Goal: Transaction & Acquisition: Purchase product/service

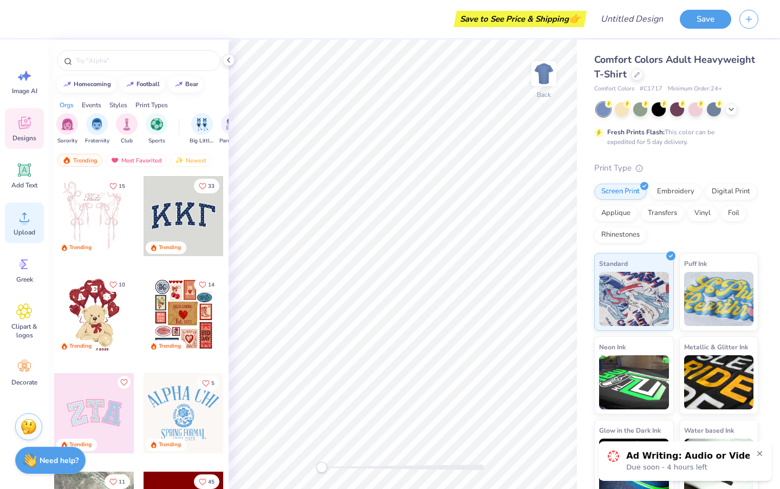
click at [18, 218] on icon at bounding box center [24, 217] width 16 height 16
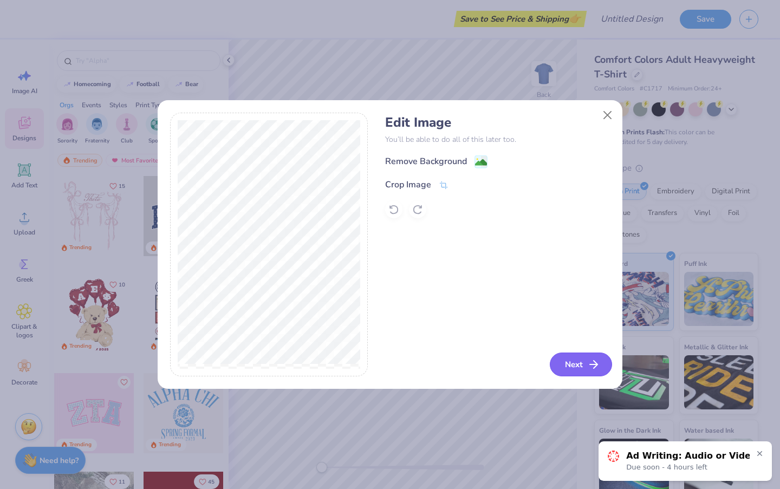
click at [574, 360] on button "Next" at bounding box center [581, 365] width 62 height 24
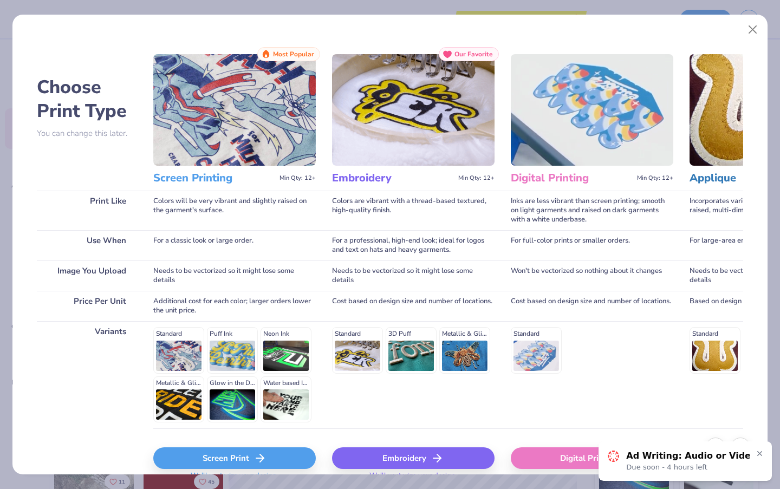
click at [269, 459] on div "Screen Print" at bounding box center [234, 458] width 162 height 22
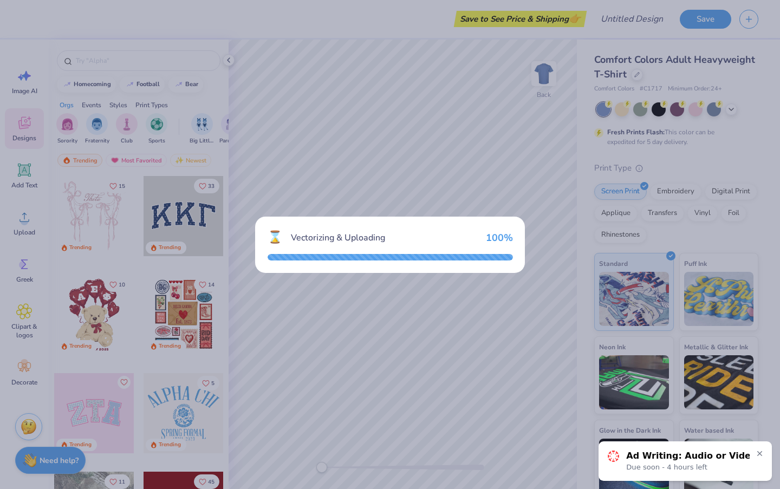
click at [760, 454] on icon at bounding box center [760, 454] width 4 height 4
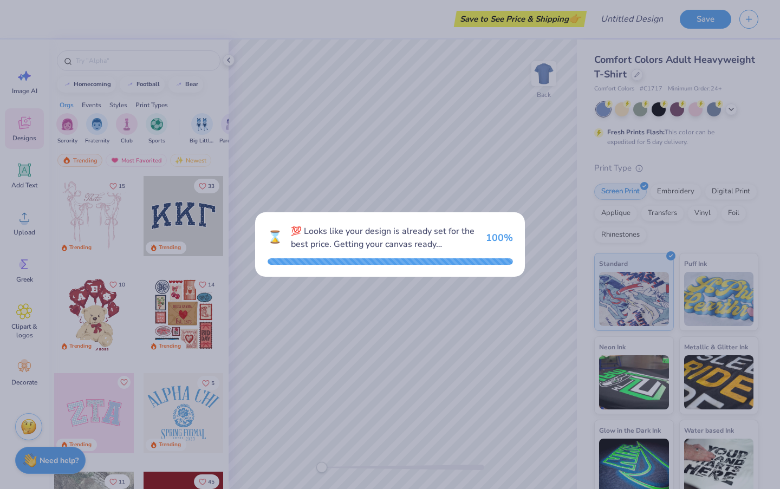
click at [400, 272] on div "⌛ 💯 Looks like your design is already set for the best price. Getting your canv…" at bounding box center [390, 244] width 270 height 64
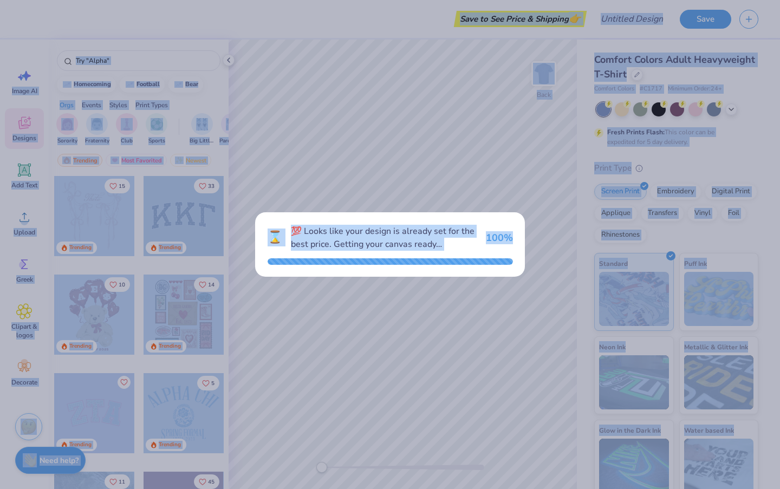
drag, startPoint x: 400, startPoint y: 272, endPoint x: 366, endPoint y: -16, distance: 289.6
click at [366, 0] on html "Save to See Price & Shipping 👉 Design Title Save Image AI Designs Add Text Uplo…" at bounding box center [390, 244] width 780 height 489
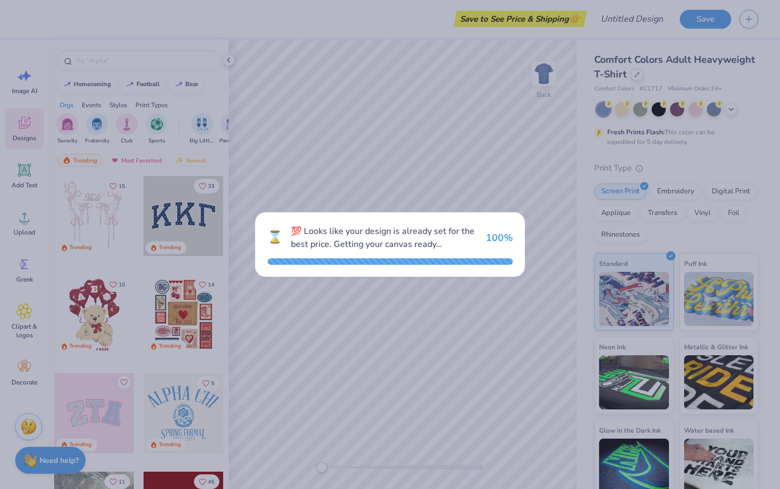
click at [243, 139] on div "⌛ 💯 Looks like your design is already set for the best price. Getting your canv…" at bounding box center [390, 244] width 780 height 489
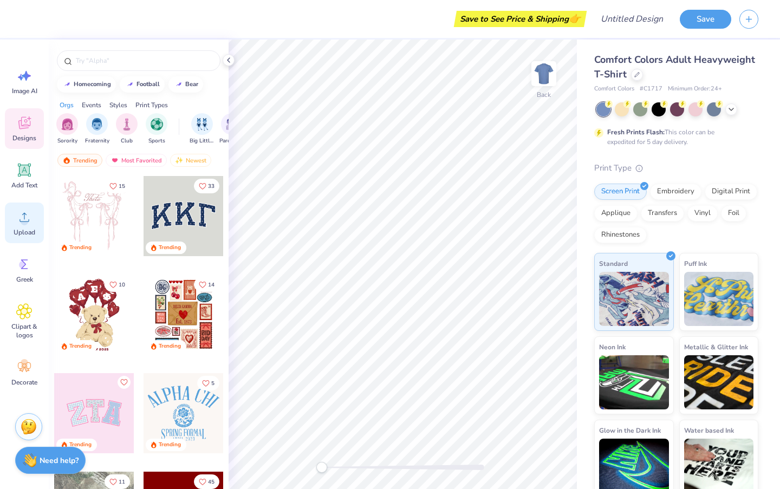
click at [35, 213] on div "Upload" at bounding box center [24, 223] width 39 height 41
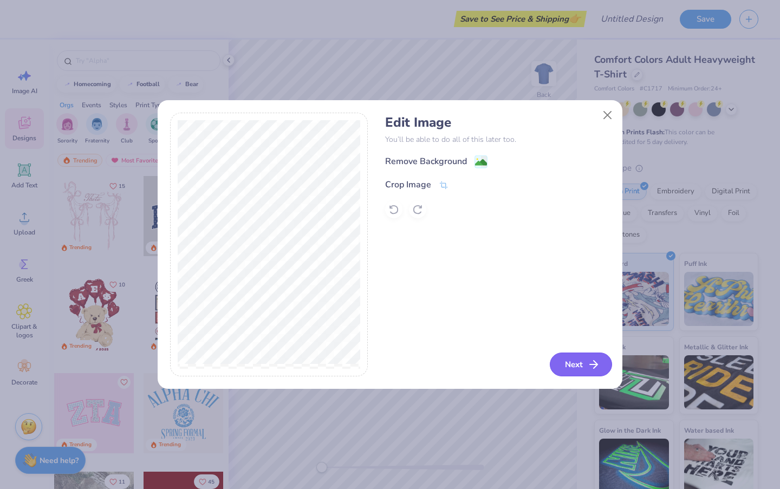
click at [573, 369] on button "Next" at bounding box center [581, 365] width 62 height 24
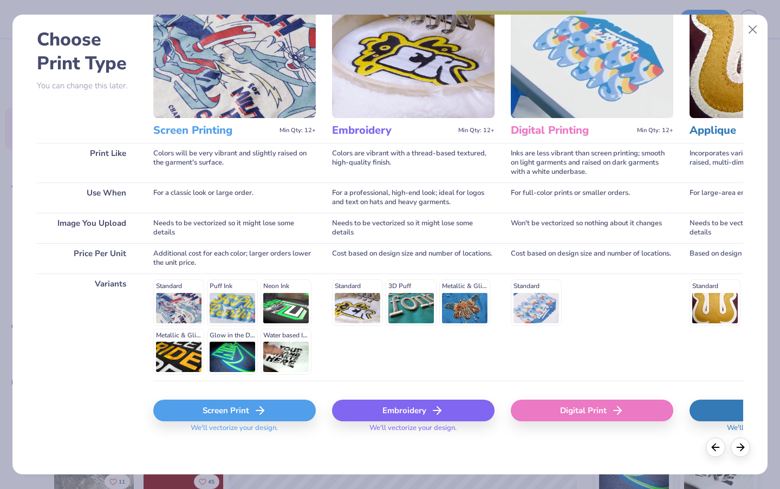
click at [230, 411] on div "Screen Print" at bounding box center [234, 411] width 162 height 22
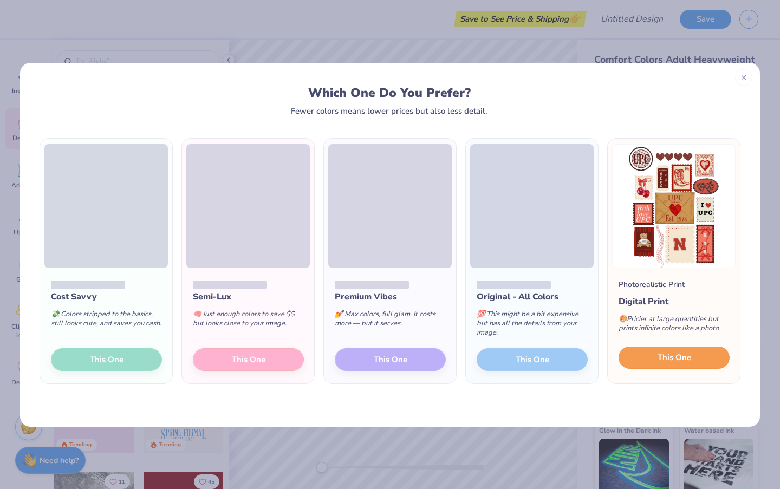
click at [627, 360] on button "This One" at bounding box center [674, 358] width 111 height 23
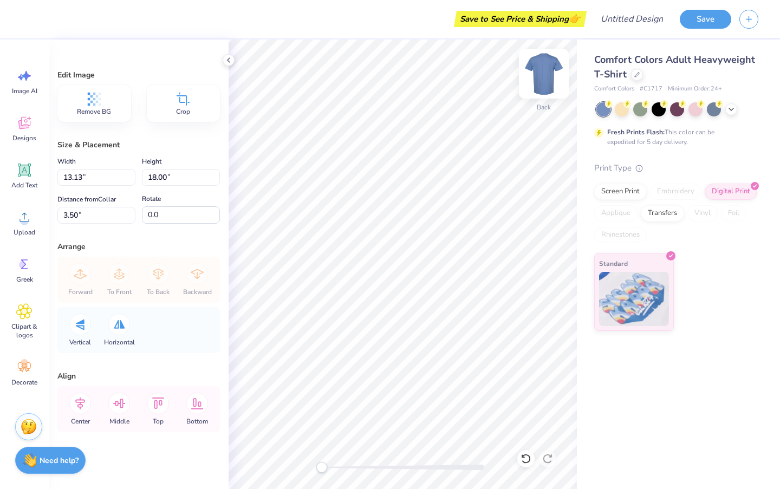
click at [544, 77] on img at bounding box center [543, 73] width 43 height 43
click at [537, 77] on img at bounding box center [543, 73] width 43 height 43
click at [538, 79] on img at bounding box center [543, 73] width 43 height 43
click at [540, 80] on img at bounding box center [543, 73] width 43 height 43
click at [522, 456] on icon at bounding box center [523, 456] width 2 height 2
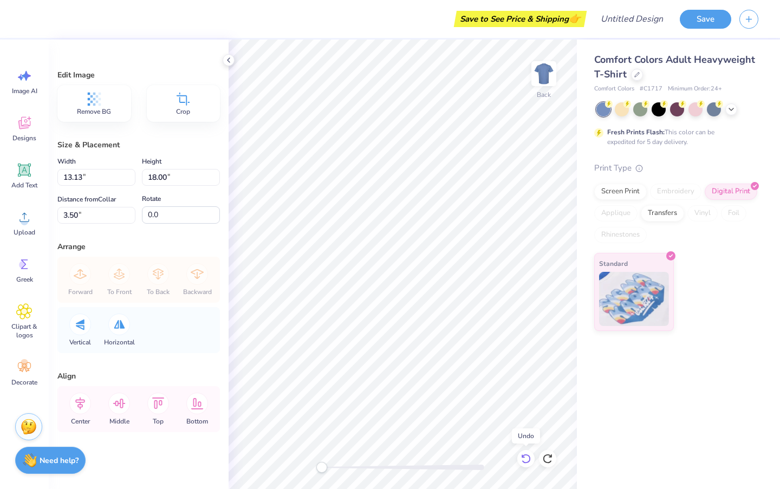
click at [522, 456] on icon at bounding box center [523, 456] width 2 height 2
click at [546, 459] on icon at bounding box center [547, 458] width 11 height 11
click at [526, 460] on icon at bounding box center [526, 458] width 11 height 11
click at [544, 63] on img at bounding box center [543, 73] width 43 height 43
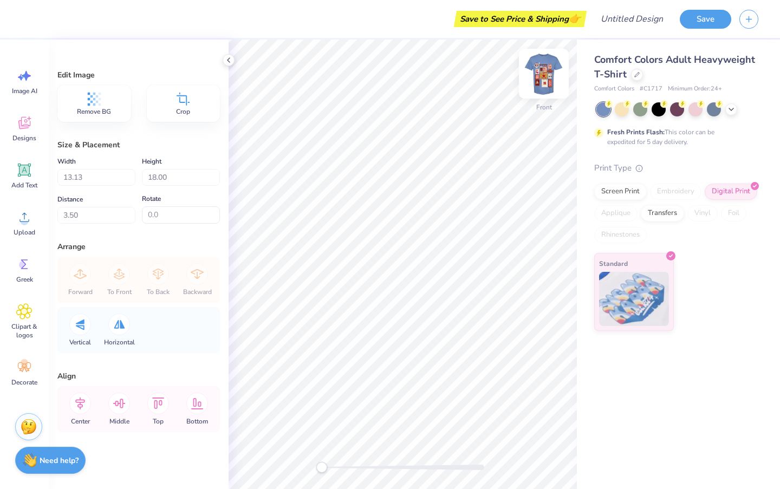
click at [544, 82] on img at bounding box center [543, 73] width 43 height 43
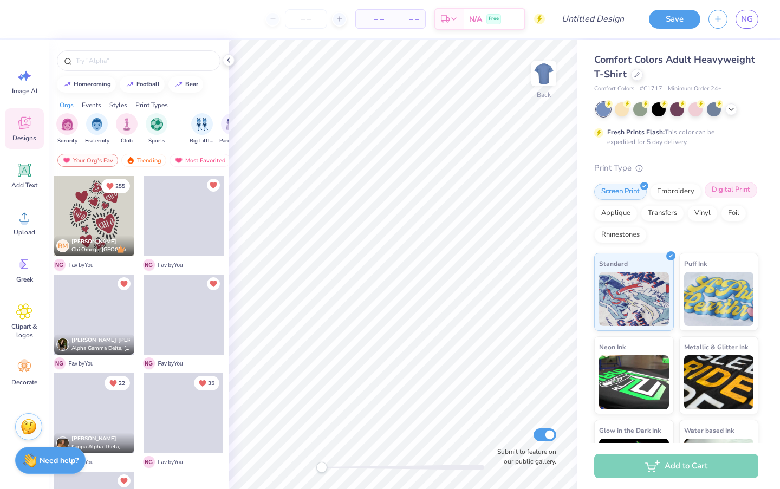
click at [717, 195] on div "Digital Print" at bounding box center [731, 190] width 53 height 16
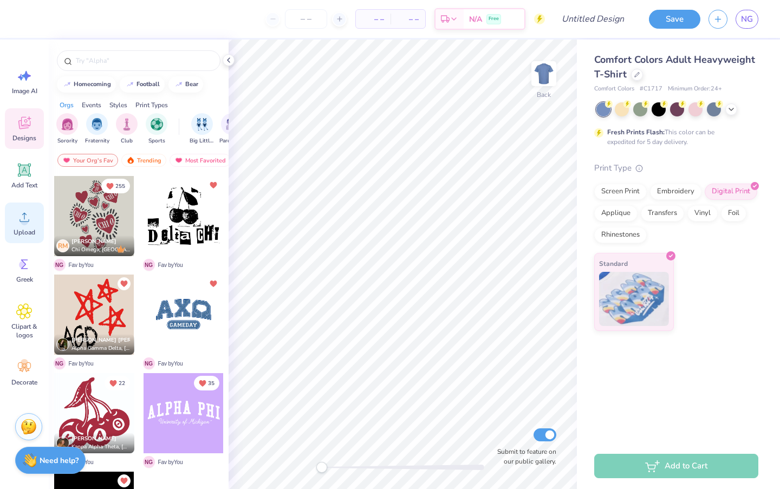
click at [19, 226] on div "Upload" at bounding box center [24, 223] width 39 height 41
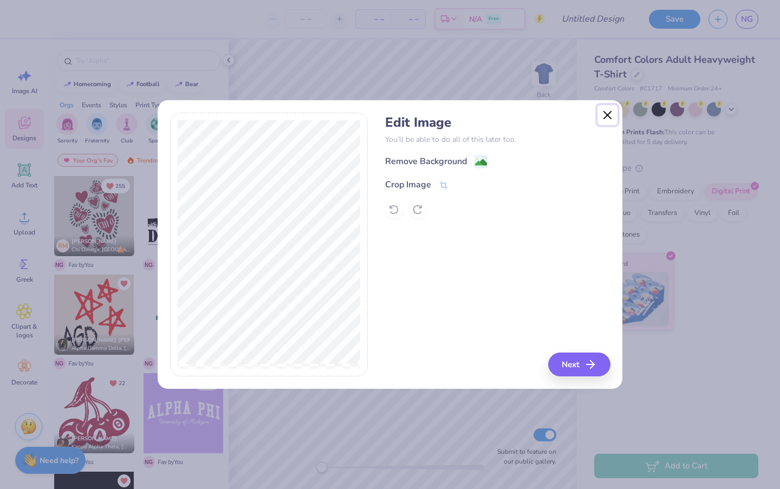
click at [606, 115] on button "Close" at bounding box center [607, 115] width 21 height 21
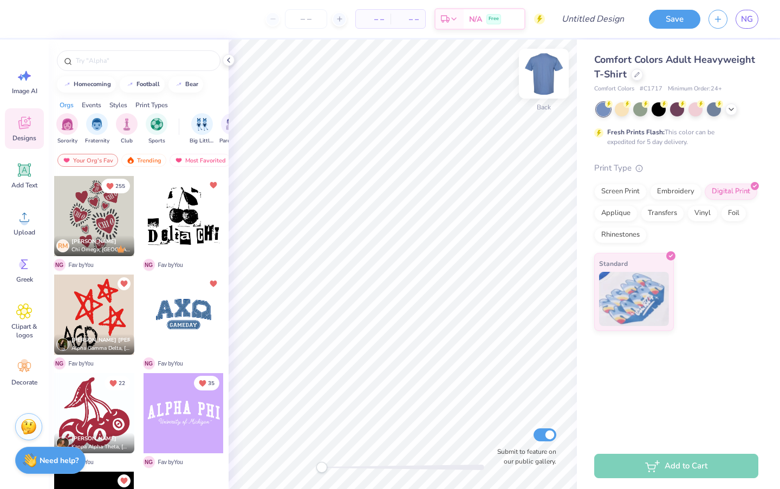
click at [545, 84] on img at bounding box center [543, 73] width 43 height 43
click at [25, 212] on icon at bounding box center [24, 217] width 16 height 16
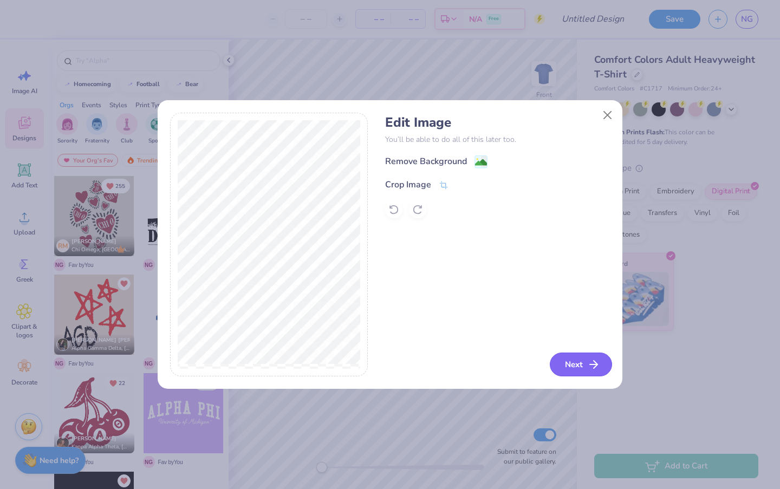
click at [576, 369] on button "Next" at bounding box center [581, 365] width 62 height 24
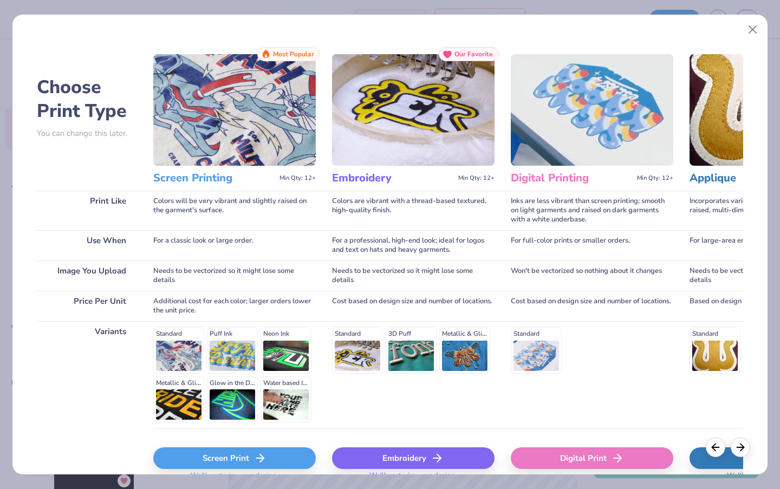
click at [585, 456] on div "Digital Print" at bounding box center [592, 458] width 162 height 22
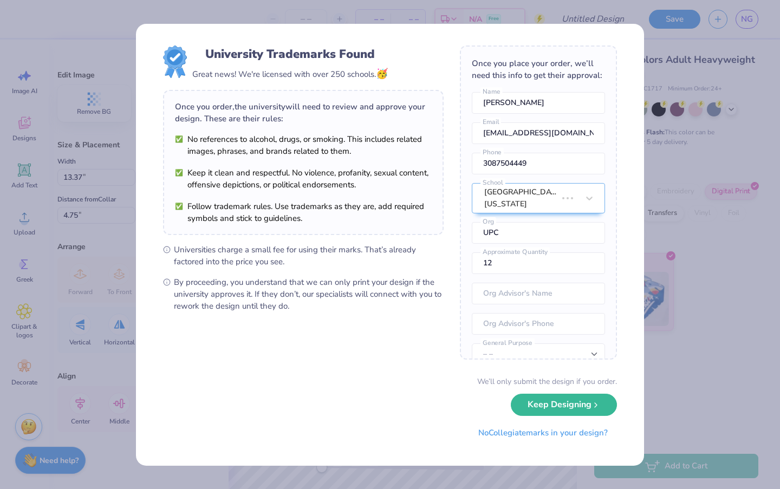
click at [502, 380] on body "– – Per Item – – Total Est. Delivery N/A Free Design Title Save NG Image AI Des…" at bounding box center [390, 244] width 780 height 489
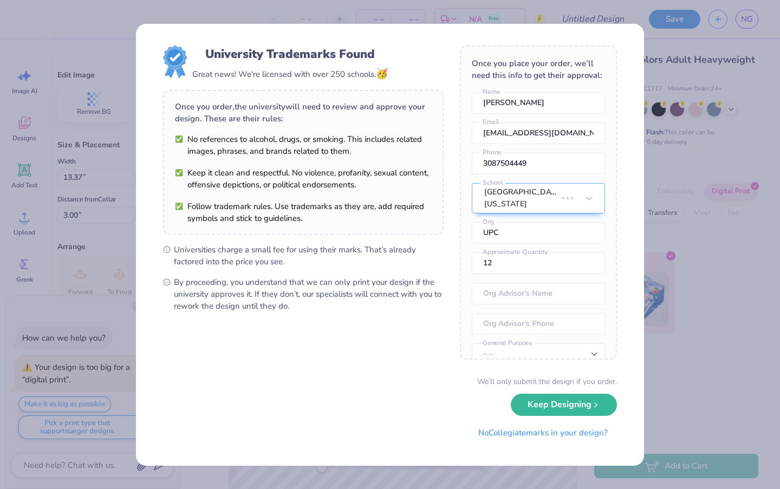
type input "3.00"
type textarea "x"
click at [509, 285] on input "text" at bounding box center [538, 294] width 133 height 22
type input "I"
type input "Sophie"
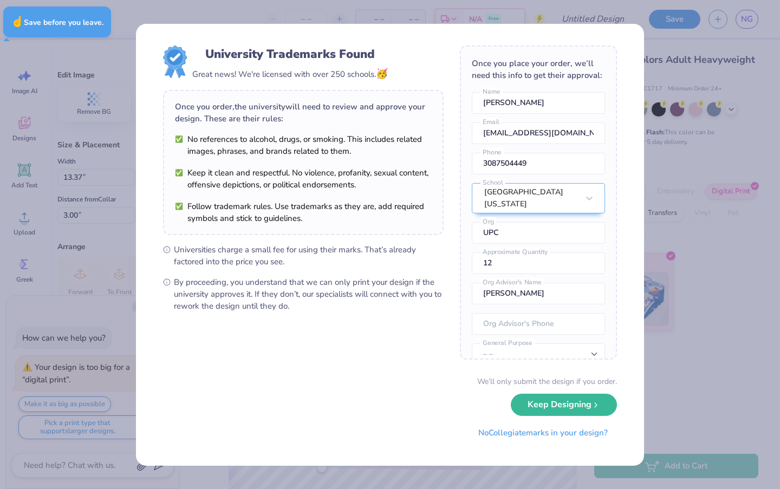
type textarea "x"
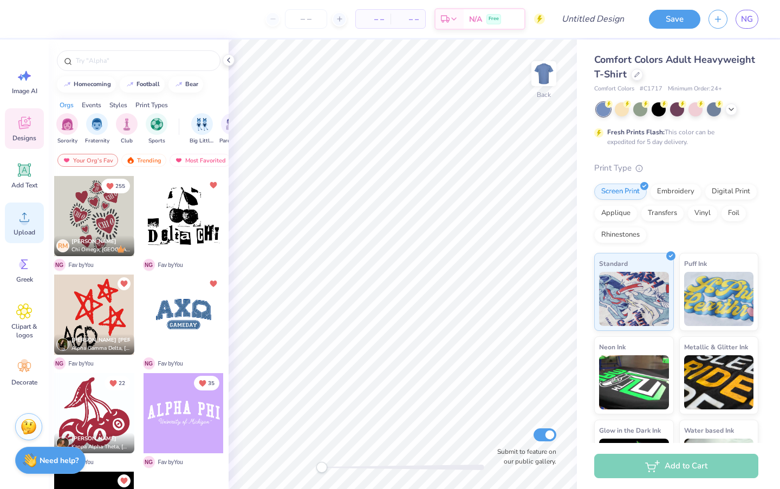
click at [16, 220] on icon at bounding box center [24, 217] width 16 height 16
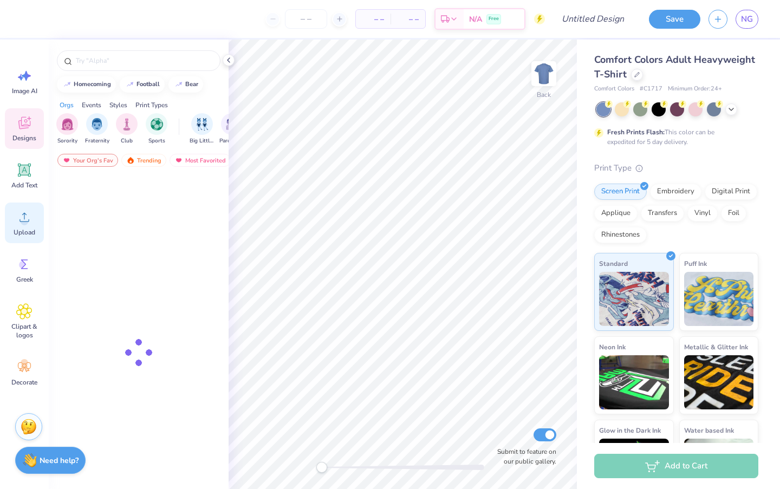
click at [23, 212] on icon at bounding box center [24, 217] width 16 height 16
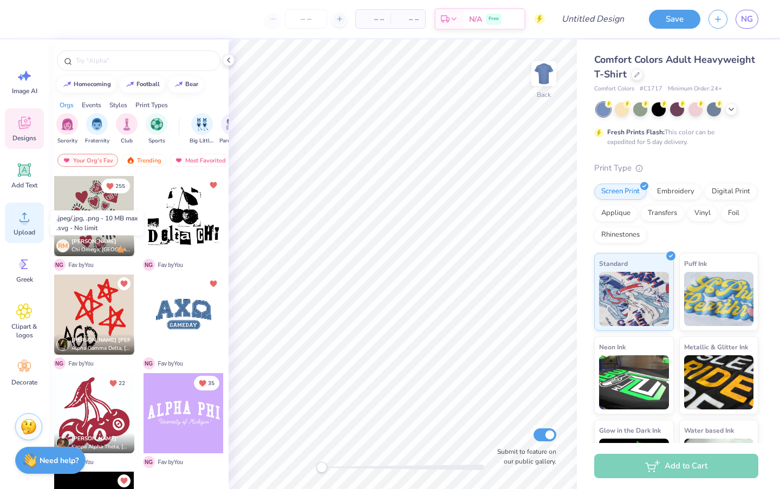
click at [29, 214] on icon at bounding box center [24, 217] width 16 height 16
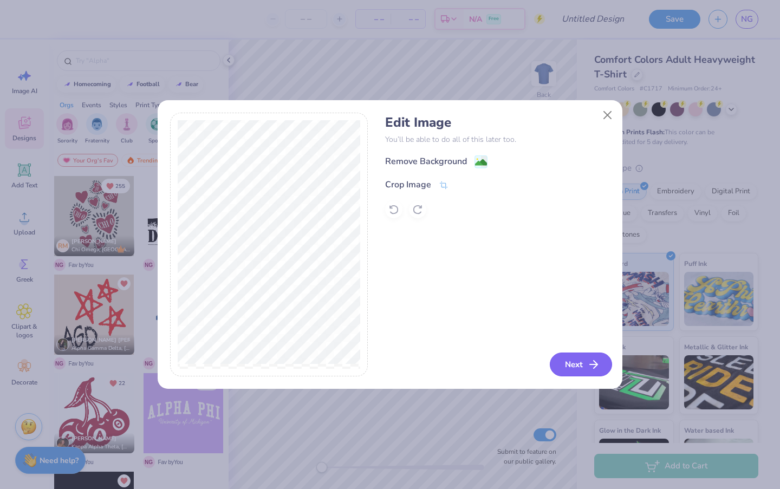
click at [589, 362] on icon "button" at bounding box center [593, 364] width 13 height 13
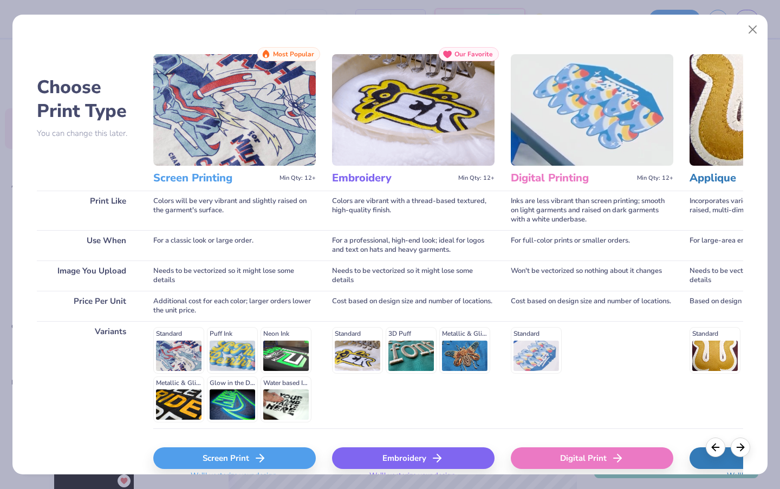
click at [597, 475] on div "Choose Print Type You can change this later. Print Like Use When Image You Uplo…" at bounding box center [390, 244] width 780 height 489
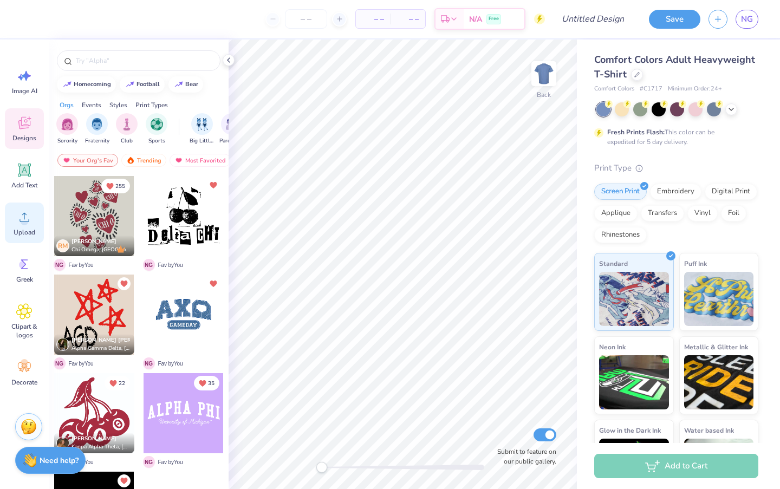
click at [25, 222] on icon at bounding box center [24, 217] width 10 height 9
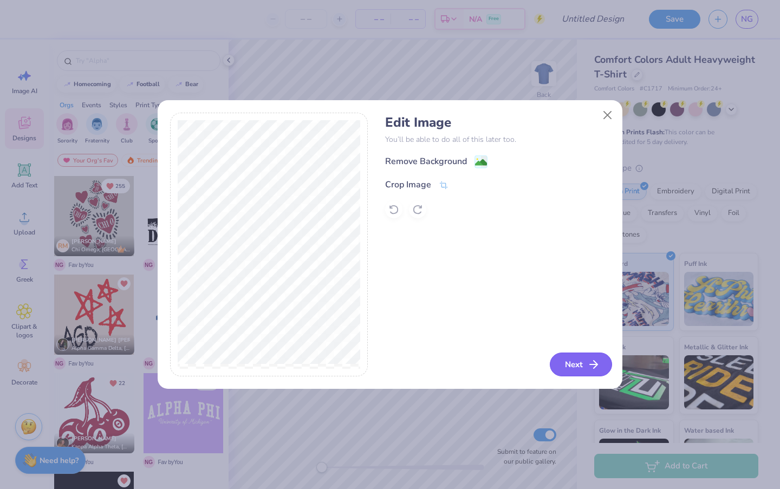
click at [572, 365] on button "Next" at bounding box center [581, 365] width 62 height 24
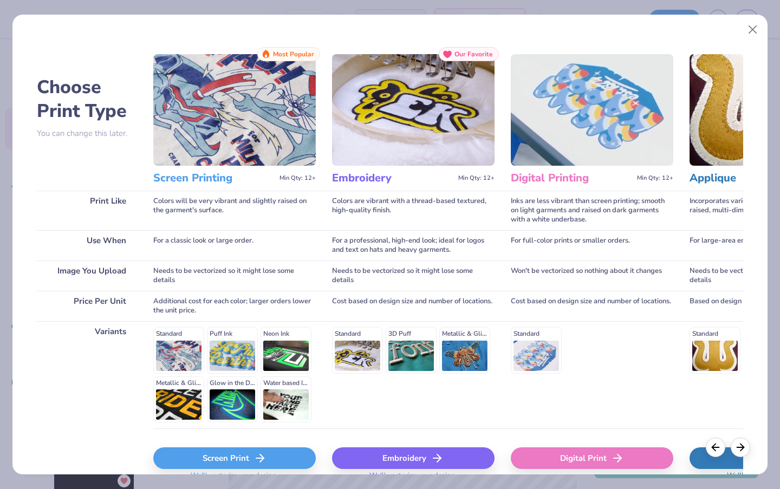
click at [556, 454] on div "Digital Print" at bounding box center [592, 458] width 162 height 22
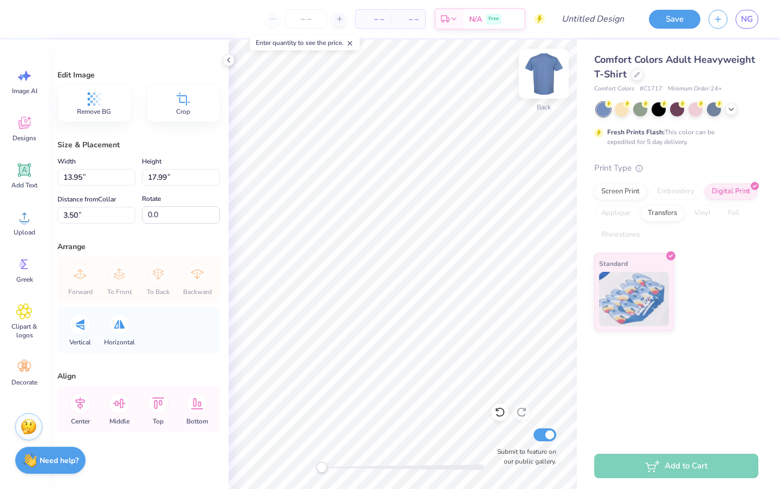
click at [537, 75] on img at bounding box center [543, 73] width 43 height 43
click at [537, 75] on img at bounding box center [544, 74] width 22 height 22
click at [537, 76] on img at bounding box center [543, 73] width 43 height 43
click at [537, 76] on img at bounding box center [544, 74] width 22 height 22
type input "2.28"
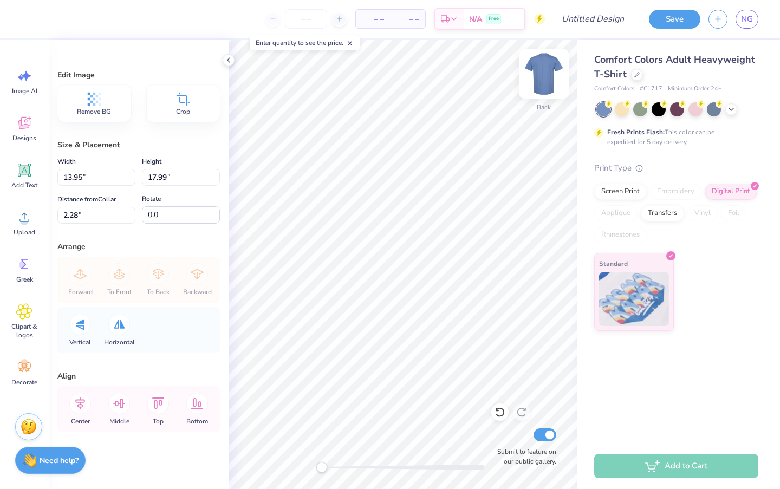
click at [540, 80] on img at bounding box center [543, 73] width 43 height 43
type input "13.96"
type input "18.00"
type input "4.81"
click at [535, 83] on img at bounding box center [543, 73] width 43 height 43
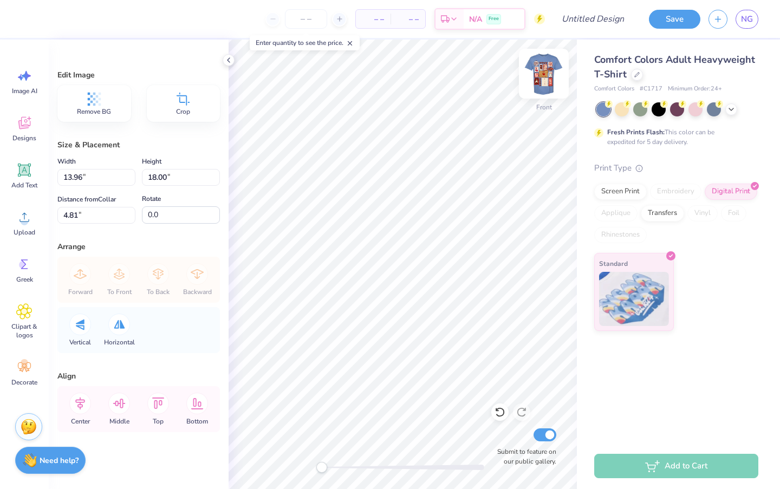
type input "13.73"
type input "17.70"
type input "2.43"
type input "13.95"
type input "17.99"
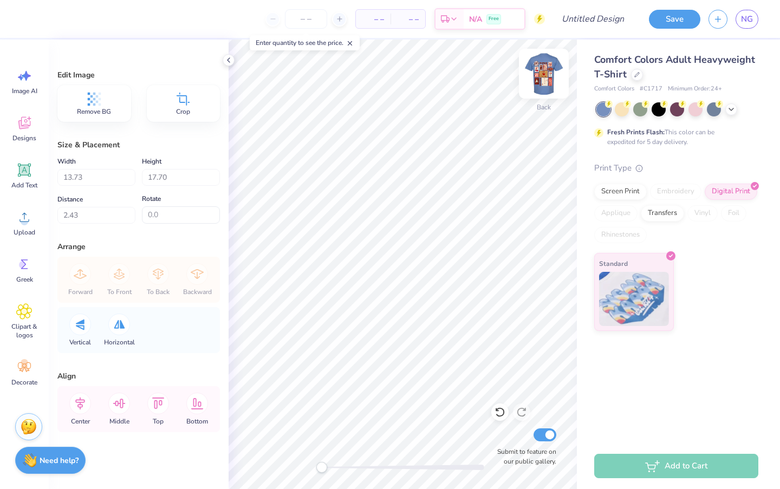
type input "2.28"
click at [540, 74] on img at bounding box center [543, 73] width 43 height 43
type input "13.96"
type input "18.00"
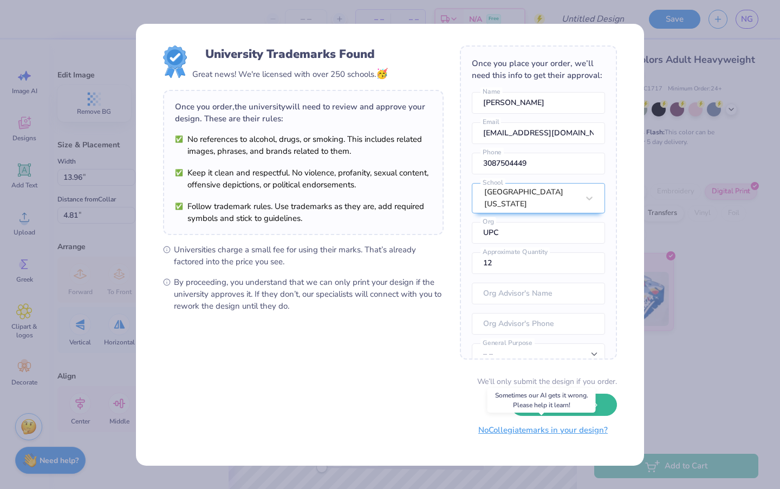
click at [541, 432] on button "No Collegiate marks in your design?" at bounding box center [543, 430] width 148 height 22
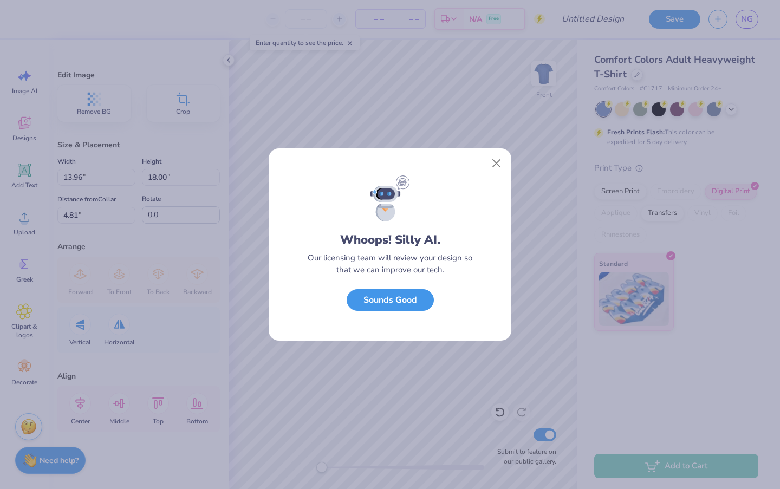
click at [414, 305] on button "Sounds Good" at bounding box center [390, 300] width 87 height 22
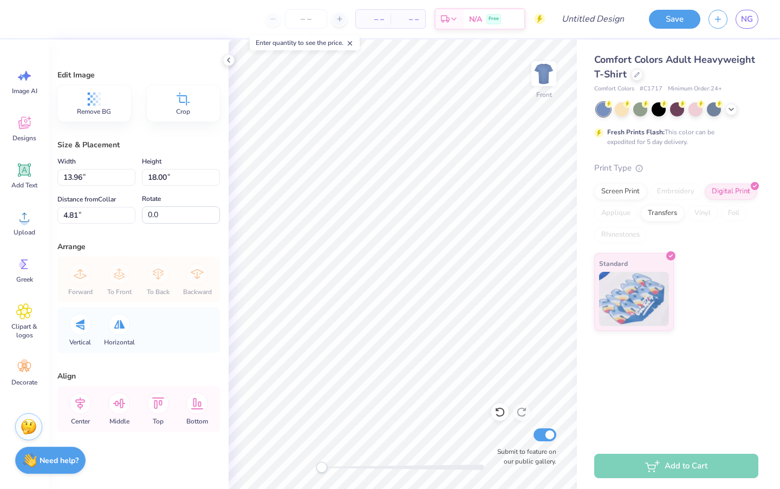
type input "4.22"
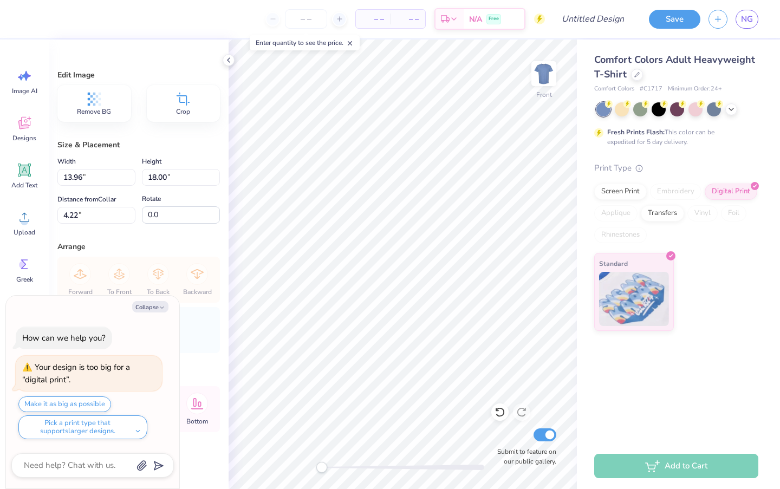
type textarea "x"
type input "4.75"
type textarea "x"
click at [552, 431] on input "Submit to feature on our public gallery." at bounding box center [545, 434] width 23 height 13
checkbox input "false"
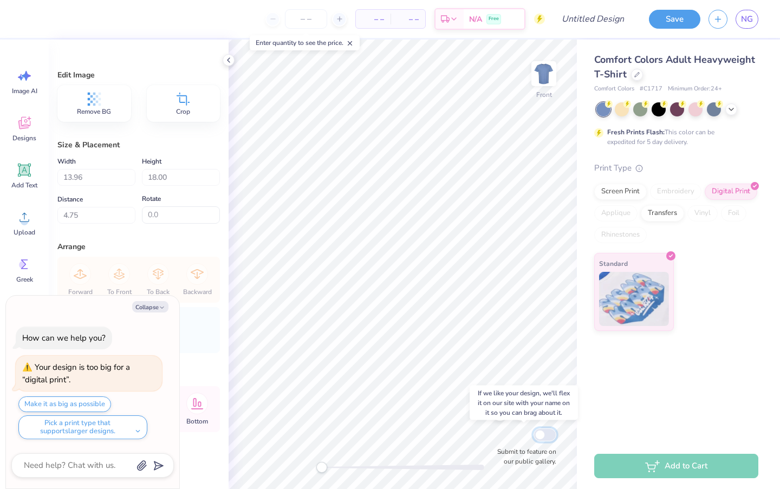
type textarea "x"
click at [549, 432] on input "Submit to feature on our public gallery." at bounding box center [545, 434] width 23 height 13
checkbox input "true"
type textarea "x"
click at [549, 432] on input "Submit to feature on our public gallery." at bounding box center [545, 434] width 23 height 13
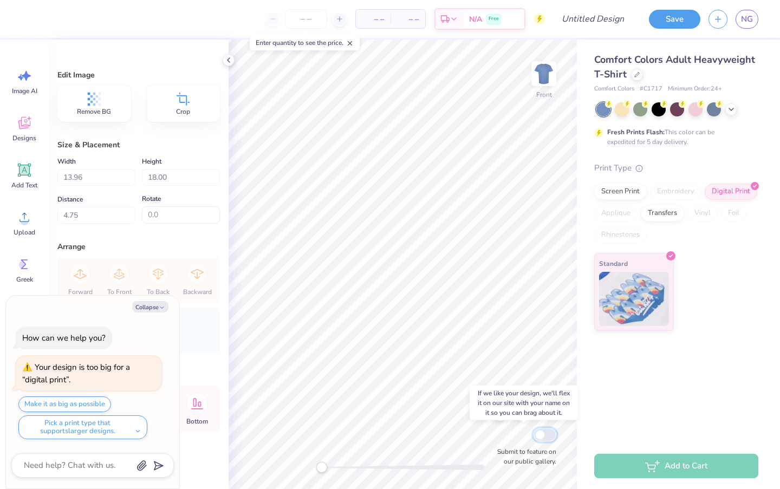
checkbox input "false"
type textarea "x"
click at [549, 432] on input "Submit to feature on our public gallery." at bounding box center [545, 434] width 23 height 13
checkbox input "true"
type textarea "x"
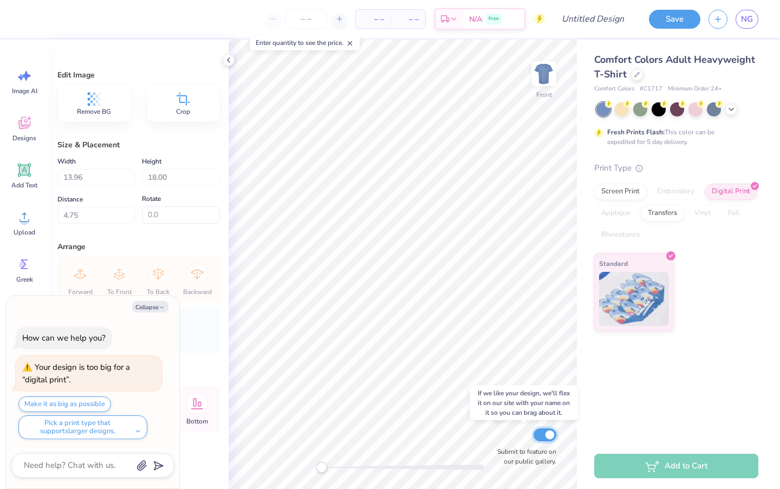
click at [549, 432] on input "Submit to feature on our public gallery." at bounding box center [545, 434] width 23 height 13
checkbox input "false"
type textarea "x"
click at [549, 429] on input "Submit to feature on our public gallery." at bounding box center [545, 434] width 23 height 13
checkbox input "true"
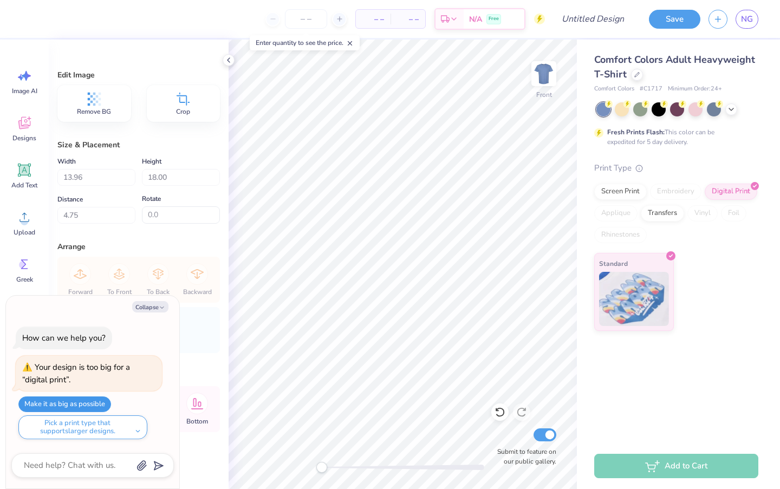
click at [80, 400] on button "Make it as big as possible" at bounding box center [64, 404] width 93 height 16
click at [79, 406] on button "Make it as big as possible" at bounding box center [64, 404] width 93 height 16
type textarea "x"
click at [580, 24] on input "Design Title" at bounding box center [606, 19] width 53 height 22
type input "U"
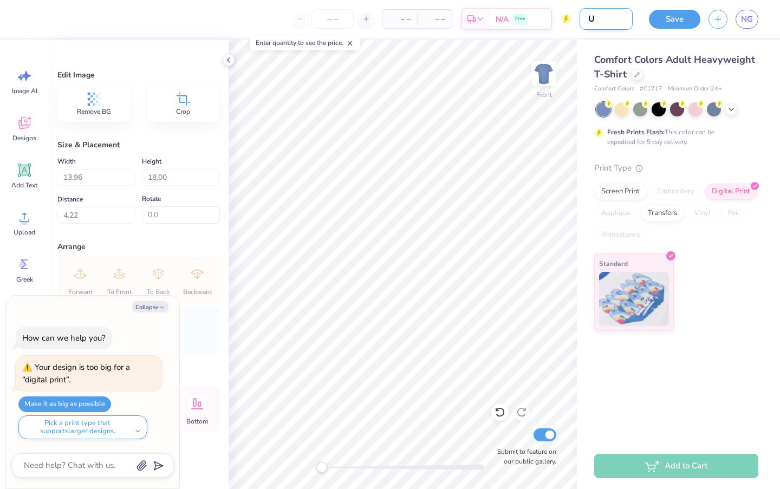
type textarea "x"
type input "UP"
type textarea "x"
type input "UPC"
type textarea "x"
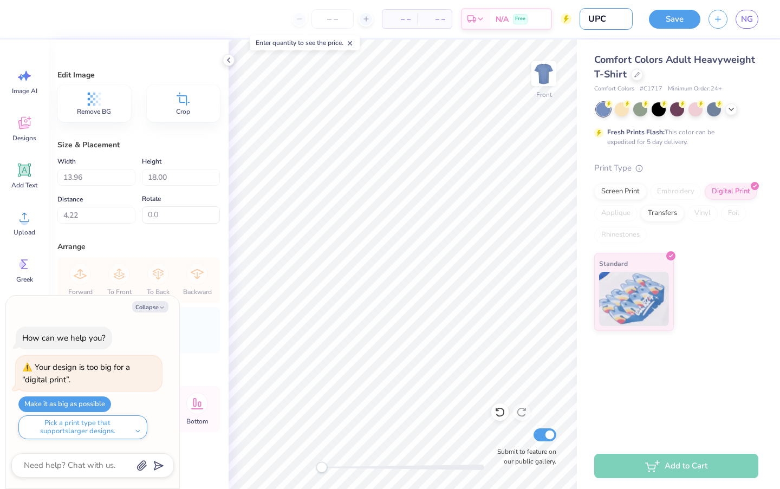
type input "UP"
type textarea "x"
type input "U"
type textarea "x"
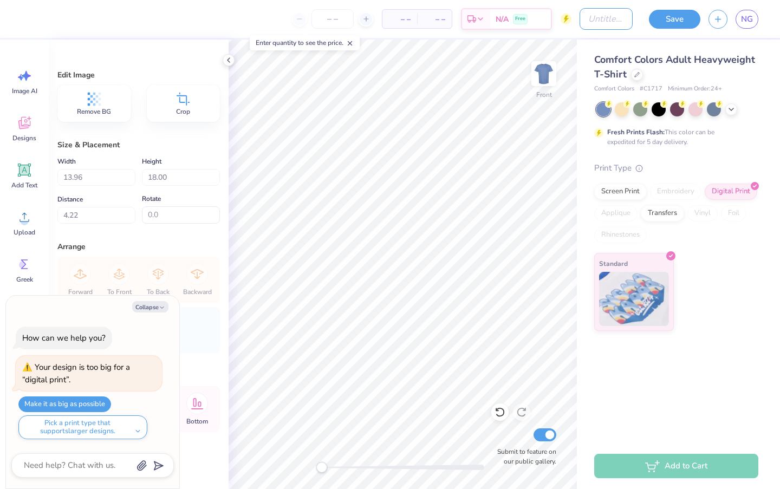
type input "U"
type textarea "x"
type input "UP"
type textarea "x"
type input "UPC"
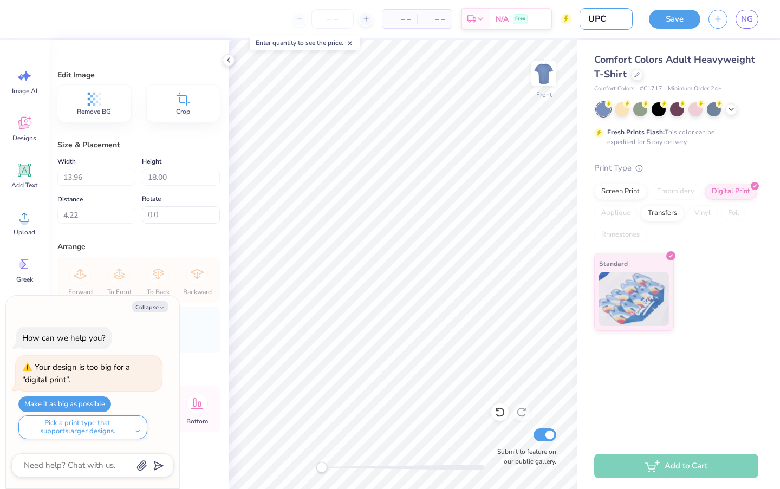
type textarea "x"
type input "UPC"
click at [401, 21] on span "– –" at bounding box center [400, 19] width 22 height 11
click at [366, 18] on icon at bounding box center [366, 19] width 8 height 8
type input "12"
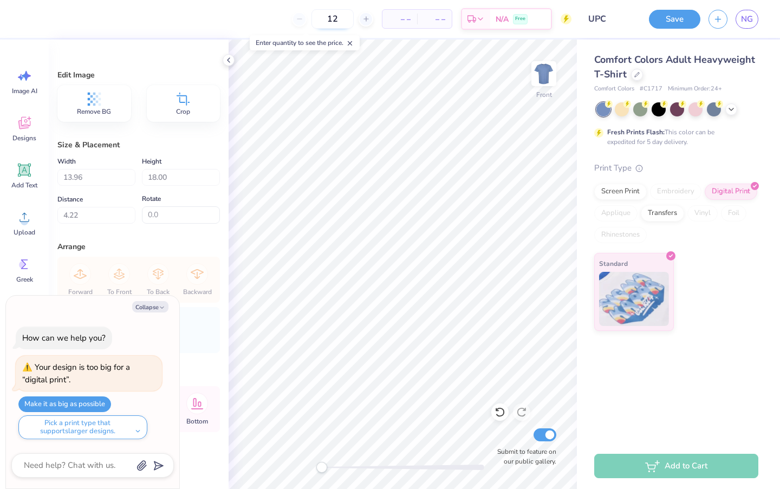
type textarea "x"
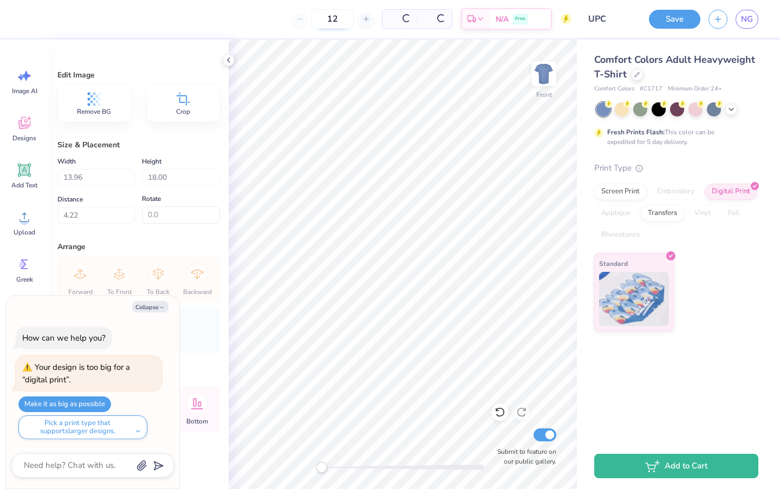
click at [344, 22] on input "12" at bounding box center [332, 18] width 42 height 19
type input "1"
type input "5"
type textarea "x"
type input "5"
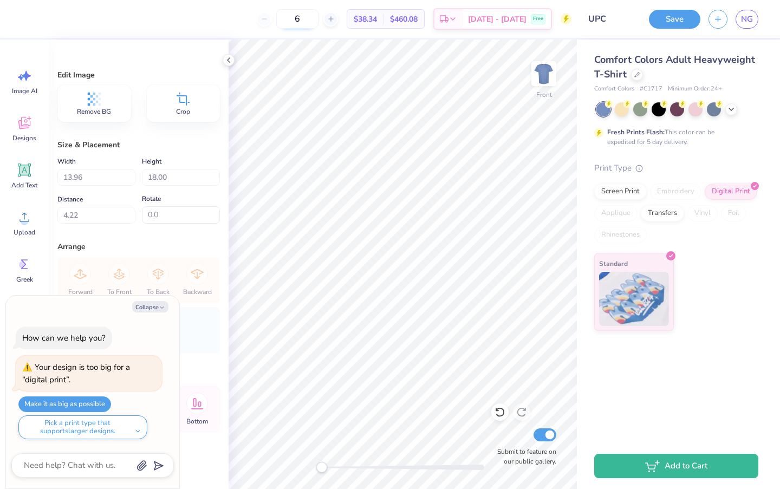
type input "60"
type textarea "x"
type input "60"
click at [248, 22] on div "60 $30.91 Per Item $1,854.60 Total Est. Delivery Oct 10 - 13 Free" at bounding box center [301, 19] width 542 height 38
click at [545, 72] on img at bounding box center [543, 73] width 43 height 43
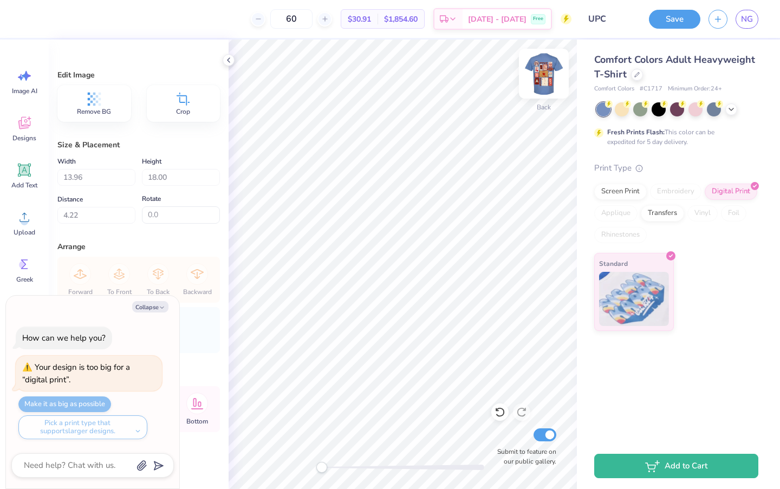
click at [555, 66] on img at bounding box center [543, 73] width 43 height 43
type textarea "x"
type input "4.75"
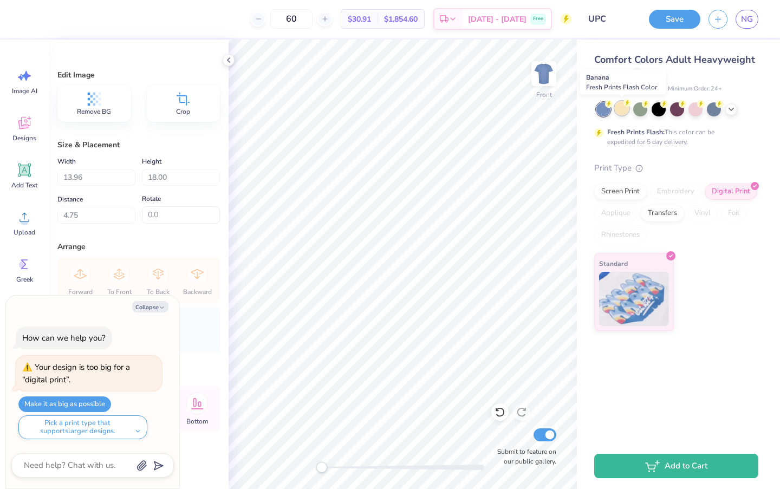
click at [625, 107] on div at bounding box center [622, 108] width 14 height 14
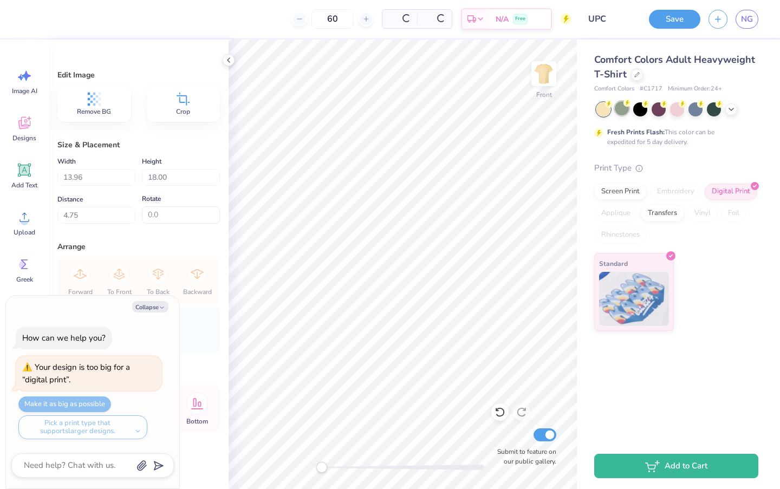
click at [623, 111] on div at bounding box center [622, 108] width 14 height 14
click at [621, 107] on div at bounding box center [622, 108] width 14 height 14
click at [606, 105] on circle at bounding box center [609, 104] width 8 height 8
click at [539, 79] on img at bounding box center [543, 73] width 43 height 43
click at [539, 79] on img at bounding box center [544, 74] width 22 height 22
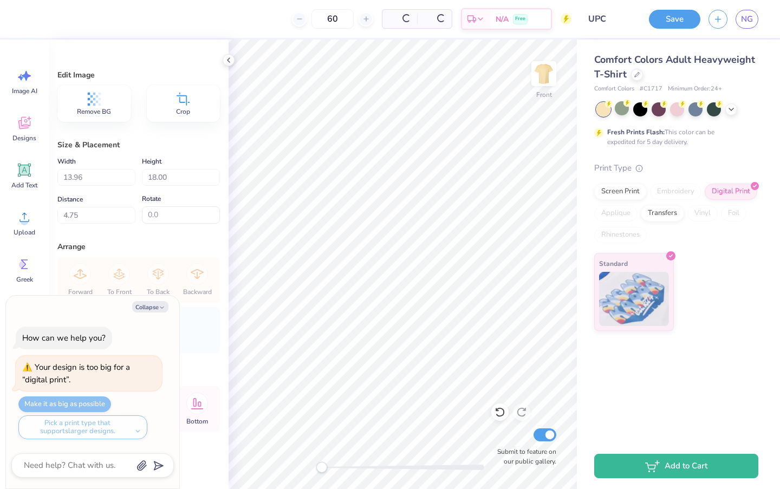
click at [539, 79] on img at bounding box center [544, 74] width 22 height 22
click at [548, 67] on img at bounding box center [543, 73] width 43 height 43
click at [539, 73] on img at bounding box center [543, 73] width 43 height 43
click at [26, 118] on icon at bounding box center [24, 123] width 16 height 16
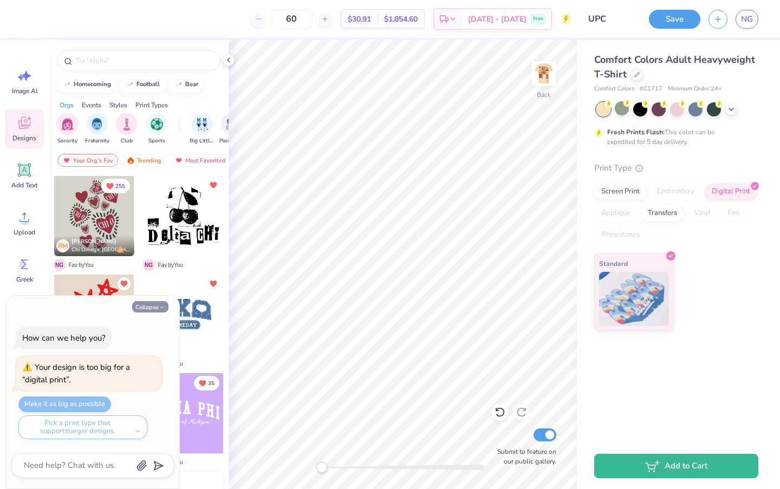
click at [144, 304] on button "Collapse" at bounding box center [150, 306] width 36 height 11
type textarea "x"
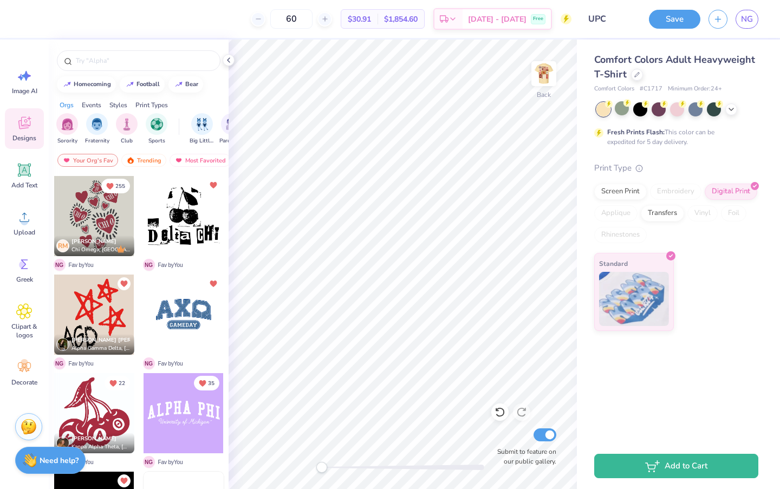
click at [93, 409] on div at bounding box center [94, 413] width 80 height 80
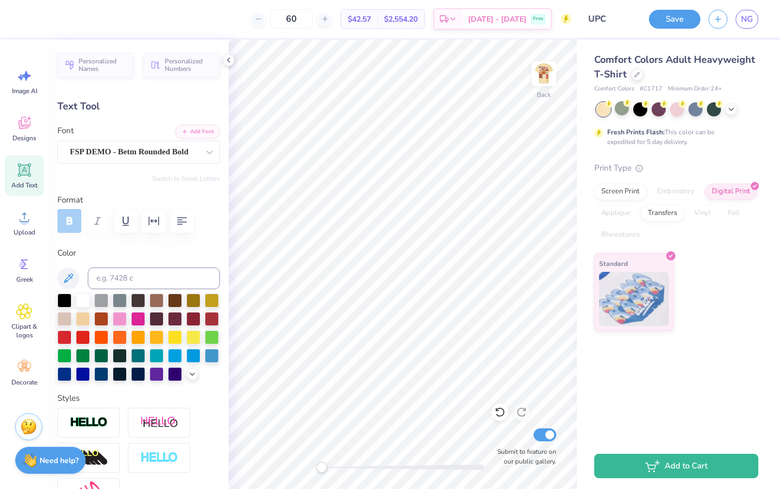
type textarea "U"
type input "0.84"
type input "0.97"
type input "8.94"
type input "0.0"
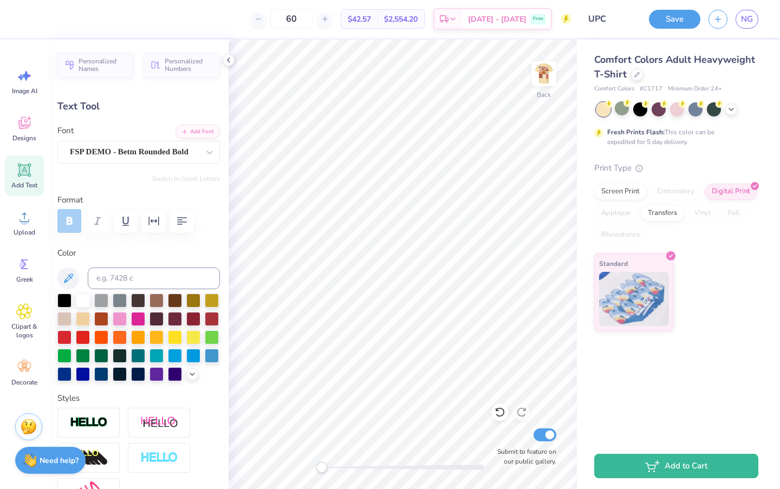
type textarea "P"
type input "1.10"
type input "0.94"
type input "7.67"
type input "-39.0"
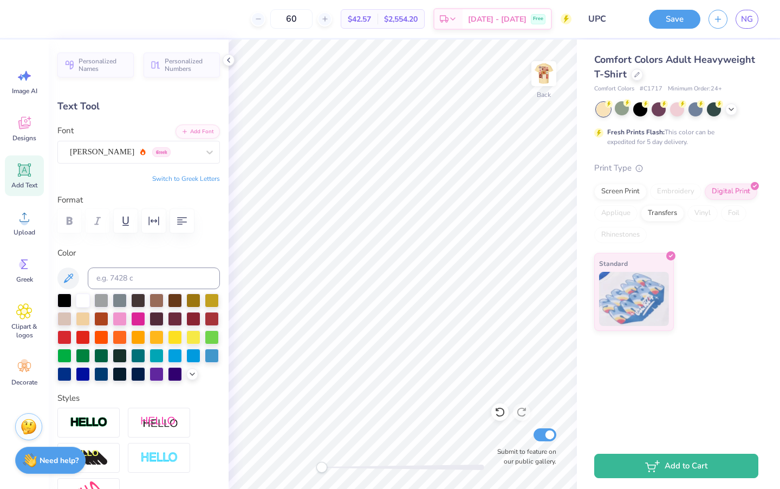
type textarea "C"
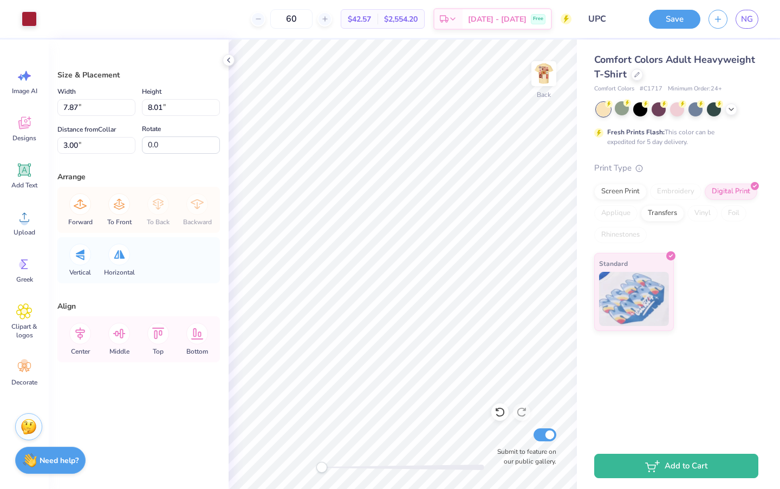
type input "4.98"
type input "5.07"
type input "5.95"
type input "7.87"
type input "8.01"
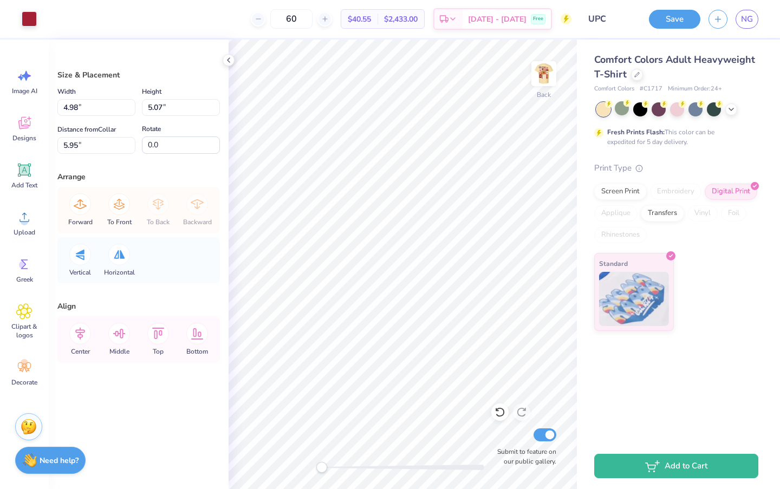
type input "3.00"
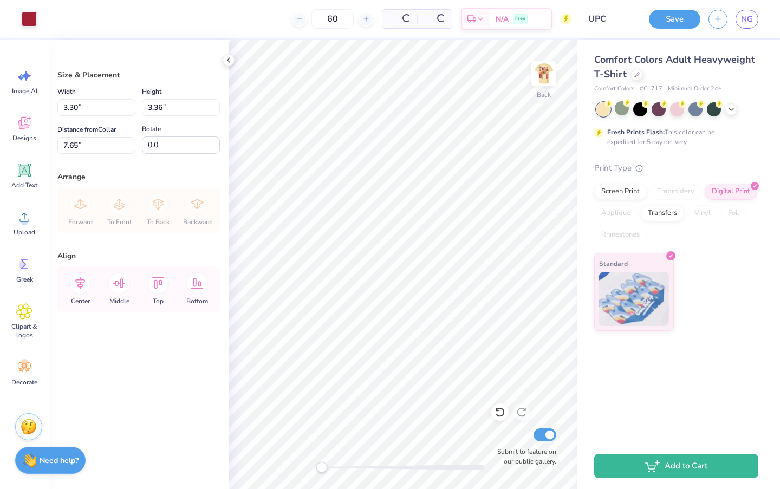
type input "3.30"
type input "3.36"
type input "3.00"
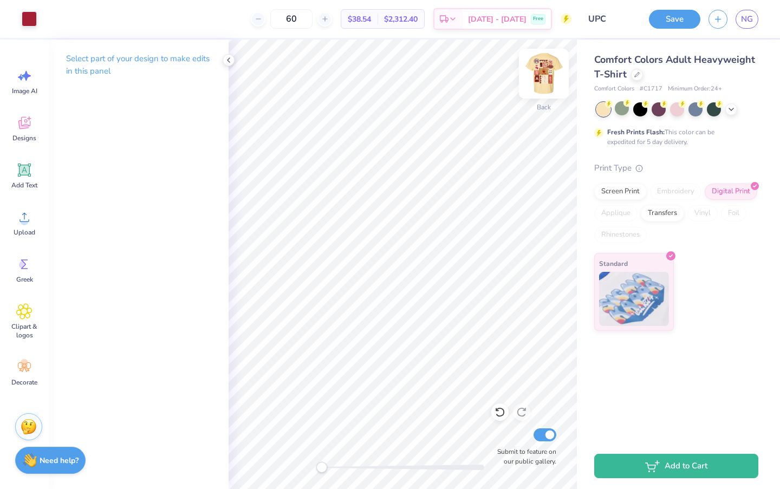
click at [538, 73] on img at bounding box center [543, 73] width 43 height 43
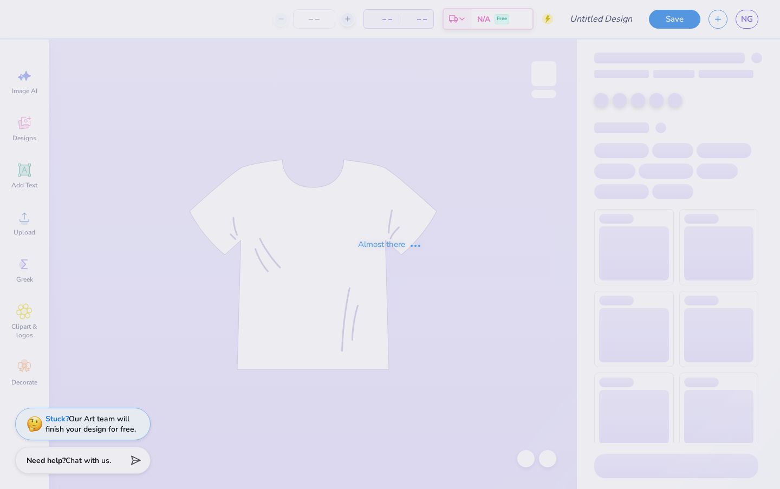
type input "UPC"
type input "50"
click at [746, 16] on div "Almost there" at bounding box center [390, 244] width 780 height 489
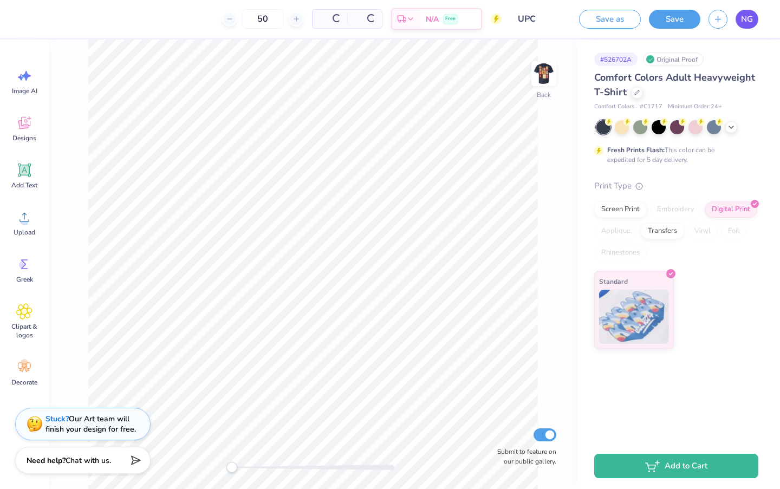
click at [738, 21] on link "NG" at bounding box center [747, 19] width 23 height 19
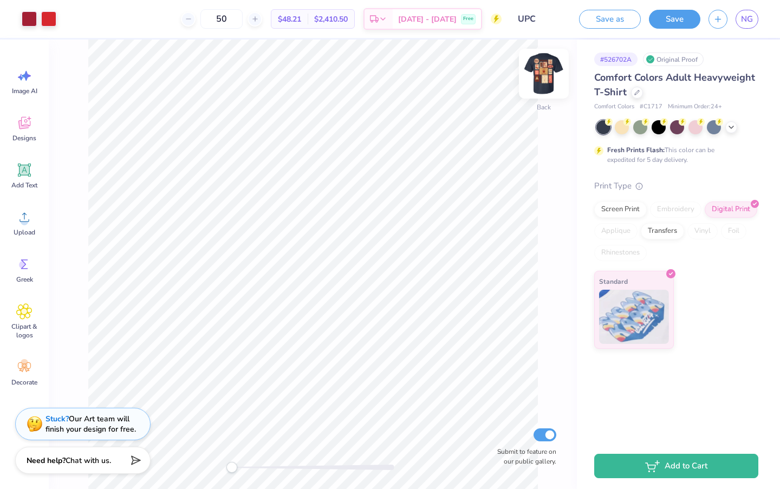
click at [537, 85] on img at bounding box center [543, 73] width 43 height 43
